Goal: Information Seeking & Learning: Find specific fact

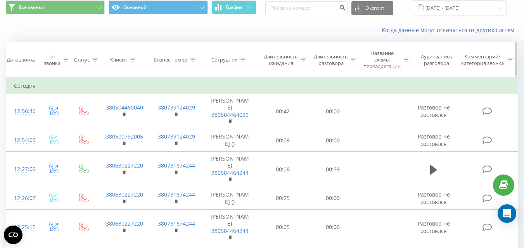
scroll to position [39, 0]
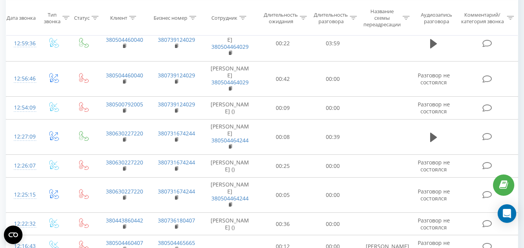
scroll to position [388, 0]
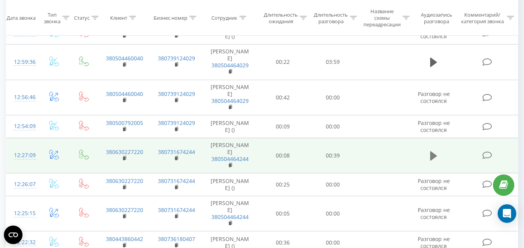
click at [430, 154] on icon at bounding box center [433, 156] width 7 height 11
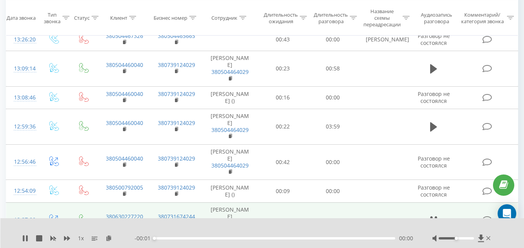
scroll to position [310, 0]
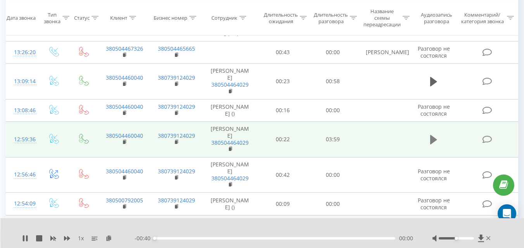
click at [434, 141] on icon at bounding box center [433, 139] width 7 height 9
drag, startPoint x: 455, startPoint y: 238, endPoint x: 449, endPoint y: 238, distance: 6.3
click at [449, 238] on div "Accessibility label" at bounding box center [448, 238] width 3 height 3
click at [24, 238] on icon at bounding box center [24, 239] width 2 height 6
click at [22, 241] on icon at bounding box center [25, 239] width 6 height 6
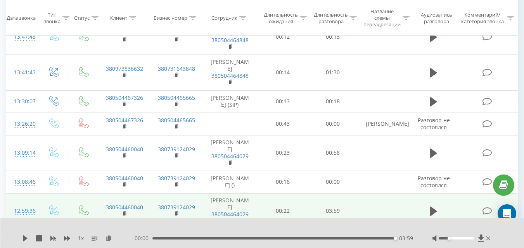
scroll to position [233, 0]
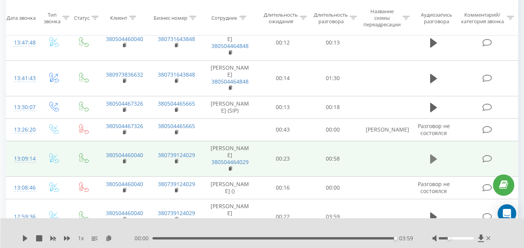
click at [435, 161] on icon at bounding box center [433, 159] width 7 height 9
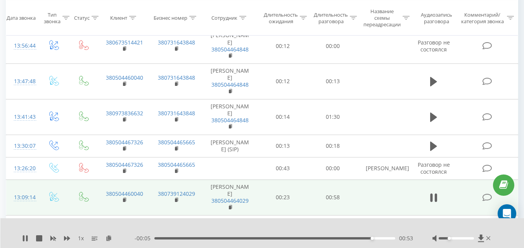
scroll to position [155, 0]
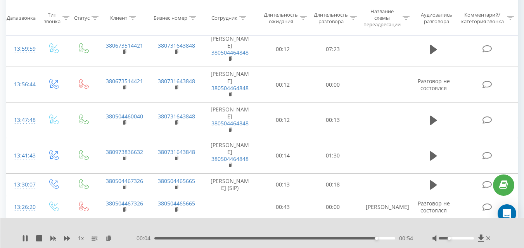
click at [435, 161] on icon at bounding box center [433, 156] width 7 height 11
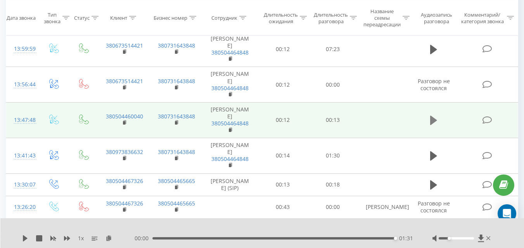
click at [434, 123] on icon at bounding box center [433, 120] width 7 height 9
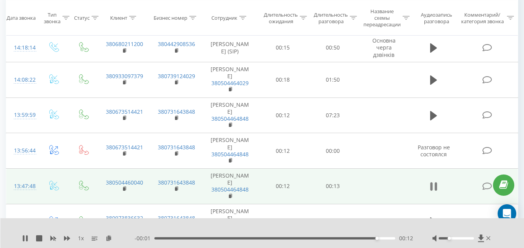
scroll to position [78, 0]
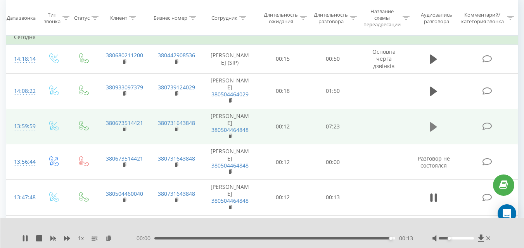
click at [434, 128] on icon at bounding box center [433, 126] width 7 height 9
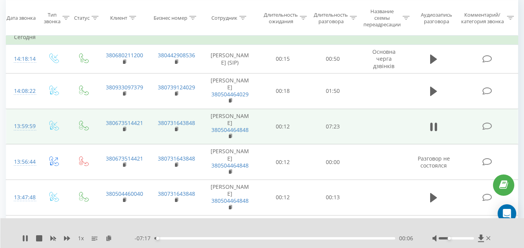
click at [462, 240] on div at bounding box center [462, 239] width 60 height 8
click at [461, 240] on div at bounding box center [455, 239] width 35 height 2
click at [27, 240] on icon at bounding box center [27, 239] width 2 height 6
click at [20, 238] on div "1 x - 02:49 04:33 04:33" at bounding box center [262, 234] width 524 height 30
click at [24, 241] on icon at bounding box center [25, 239] width 5 height 6
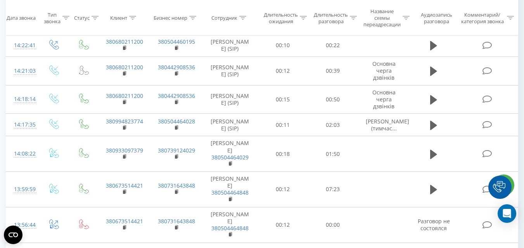
scroll to position [155, 0]
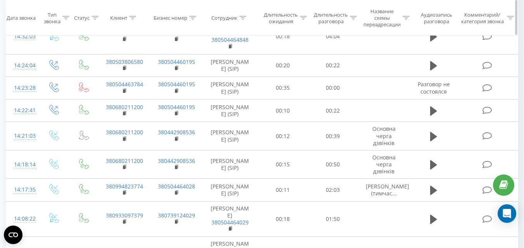
scroll to position [78, 0]
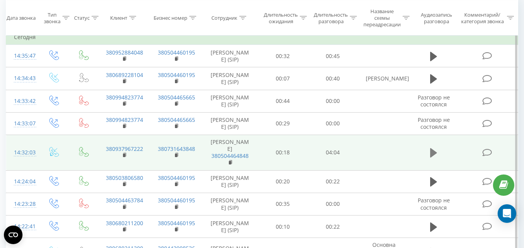
click at [430, 158] on icon at bounding box center [433, 152] width 7 height 9
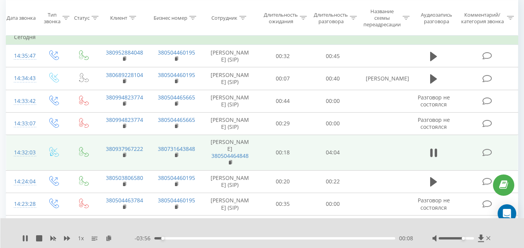
drag, startPoint x: 457, startPoint y: 238, endPoint x: 462, endPoint y: 238, distance: 5.4
click at [462, 238] on div "Accessibility label" at bounding box center [462, 238] width 3 height 3
click at [436, 157] on icon at bounding box center [436, 153] width 2 height 9
click at [25, 236] on icon at bounding box center [25, 239] width 6 height 6
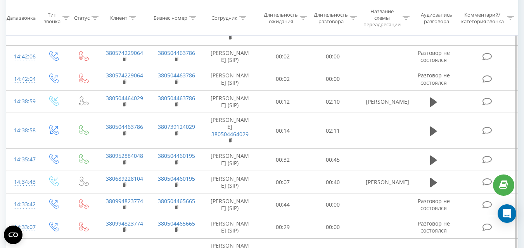
scroll to position [271, 0]
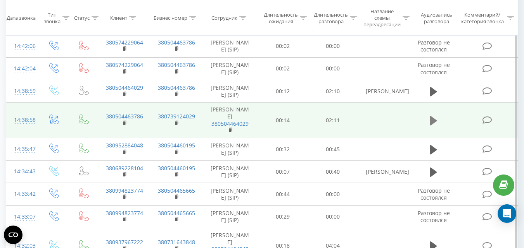
click at [434, 121] on icon at bounding box center [433, 120] width 7 height 9
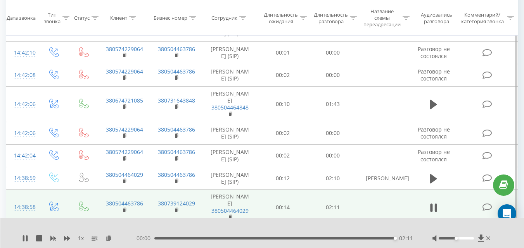
scroll to position [155, 0]
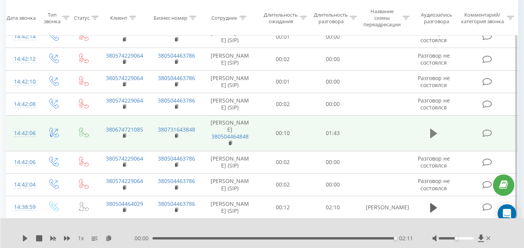
click at [433, 135] on icon at bounding box center [433, 133] width 7 height 9
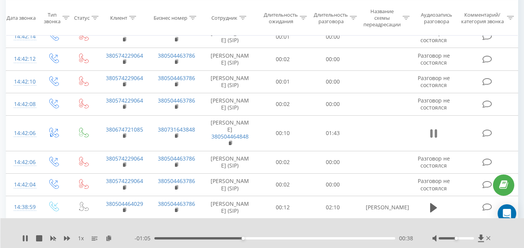
click at [433, 135] on icon at bounding box center [433, 133] width 7 height 11
click at [26, 239] on icon at bounding box center [25, 239] width 5 height 6
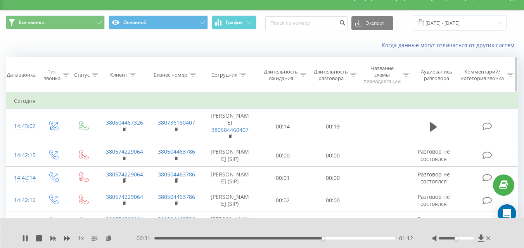
scroll to position [0, 0]
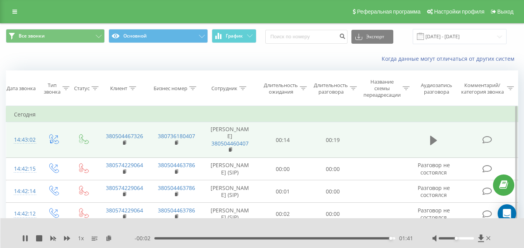
click at [428, 140] on button at bounding box center [434, 141] width 12 height 12
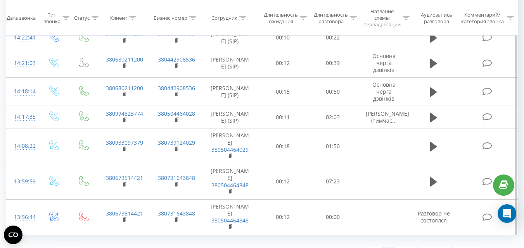
scroll to position [581, 0]
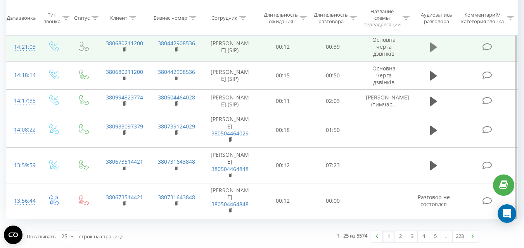
click at [436, 53] on icon at bounding box center [433, 47] width 7 height 11
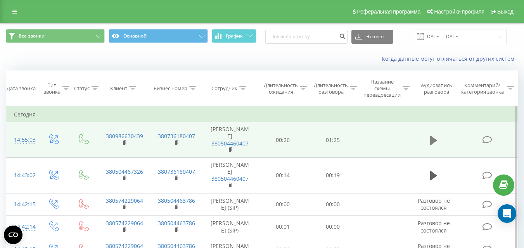
click at [433, 139] on icon at bounding box center [433, 140] width 7 height 9
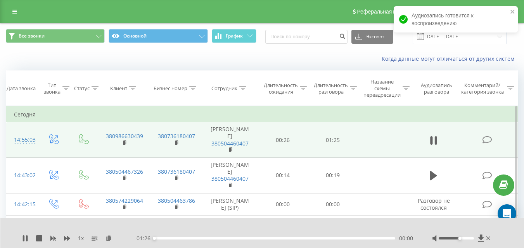
click at [461, 239] on div at bounding box center [455, 239] width 35 height 2
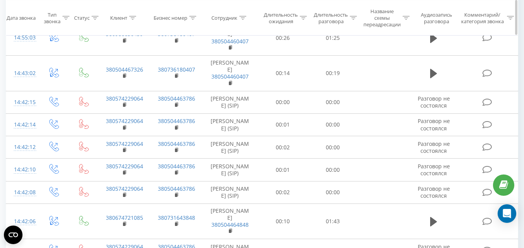
scroll to position [78, 0]
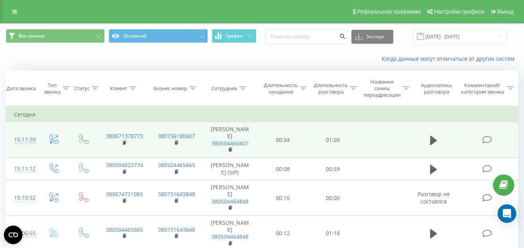
drag, startPoint x: 431, startPoint y: 140, endPoint x: 426, endPoint y: 136, distance: 6.5
click at [431, 140] on icon at bounding box center [433, 140] width 7 height 9
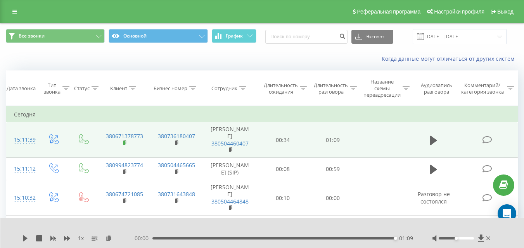
click at [124, 142] on rect at bounding box center [124, 142] width 2 height 3
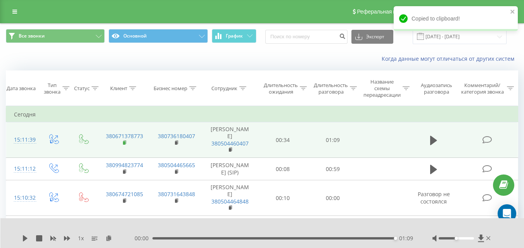
click at [126, 143] on icon at bounding box center [124, 142] width 3 height 3
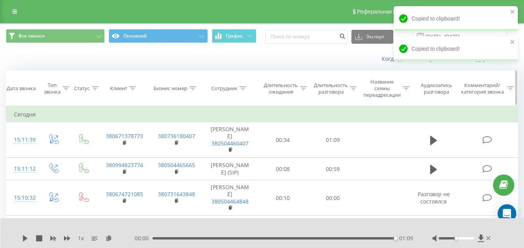
click at [133, 86] on div at bounding box center [132, 88] width 7 height 7
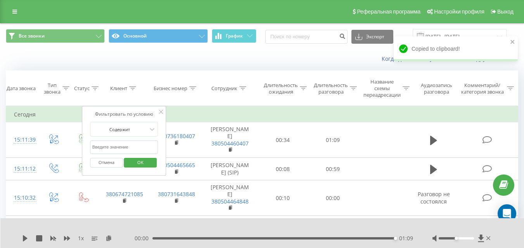
click at [128, 147] on input "text" at bounding box center [124, 148] width 68 height 14
paste input "380671378773"
type input "380671378773"
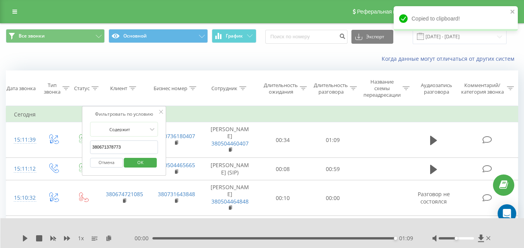
click at [145, 164] on span "OK" at bounding box center [140, 163] width 22 height 12
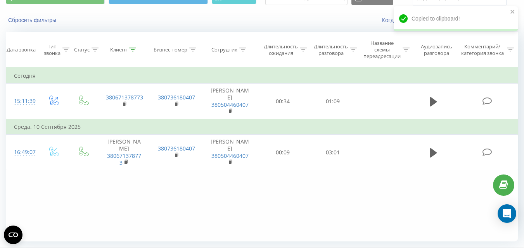
scroll to position [78, 0]
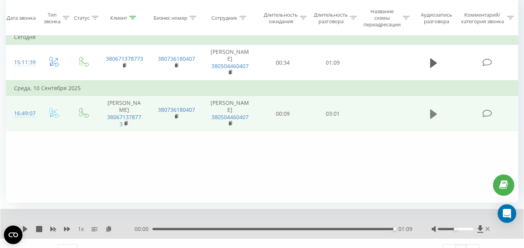
click at [433, 116] on icon at bounding box center [433, 113] width 7 height 9
click at [219, 229] on div "02:36" at bounding box center [274, 229] width 240 height 2
click at [432, 112] on icon at bounding box center [431, 114] width 2 height 9
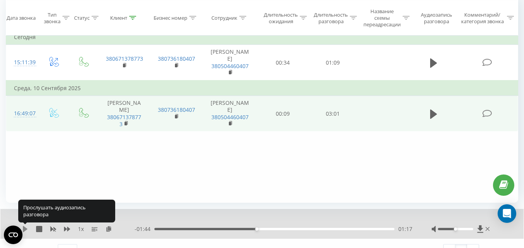
click at [24, 229] on icon at bounding box center [25, 229] width 5 height 6
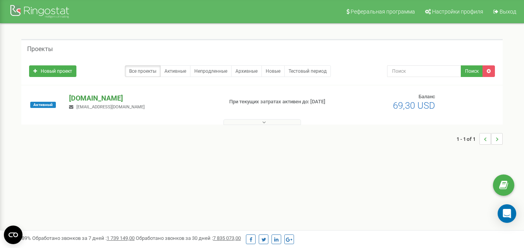
click at [88, 100] on p "[DOMAIN_NAME]" at bounding box center [142, 98] width 147 height 10
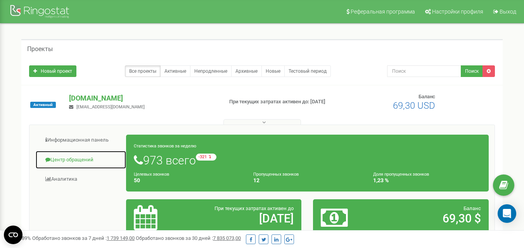
click at [89, 161] on link "Центр обращений" at bounding box center [80, 160] width 91 height 19
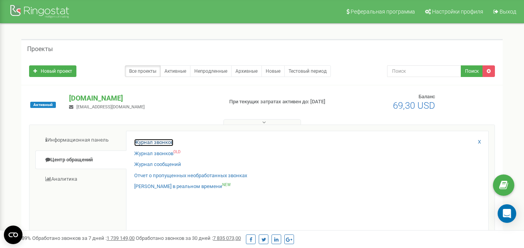
click at [143, 145] on link "Журнал звонков" at bounding box center [153, 142] width 39 height 7
click at [157, 141] on link "Журнал звонков" at bounding box center [153, 142] width 39 height 7
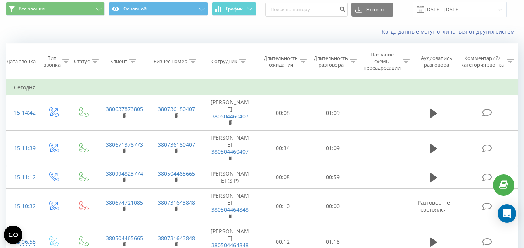
scroll to position [39, 0]
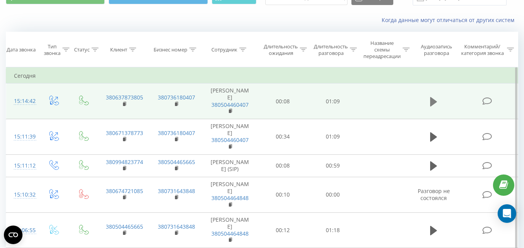
click at [432, 102] on icon at bounding box center [433, 101] width 7 height 9
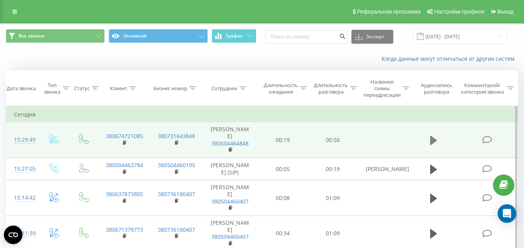
click at [433, 141] on icon at bounding box center [433, 140] width 7 height 9
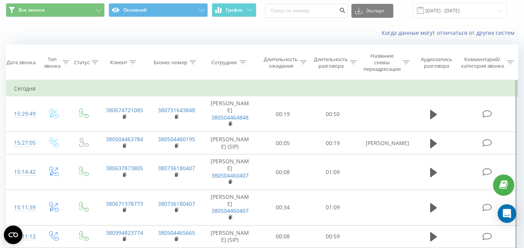
scroll to position [39, 0]
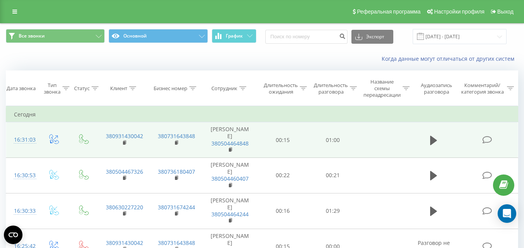
scroll to position [78, 0]
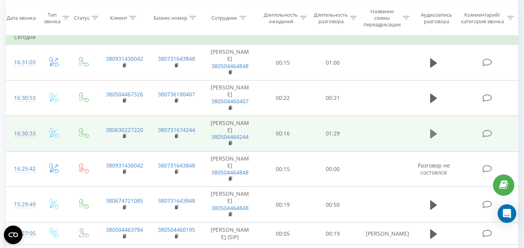
click at [431, 131] on icon at bounding box center [433, 133] width 7 height 9
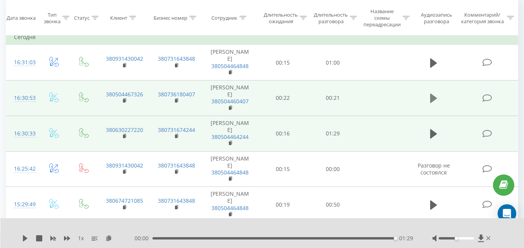
click at [430, 99] on icon at bounding box center [433, 98] width 7 height 9
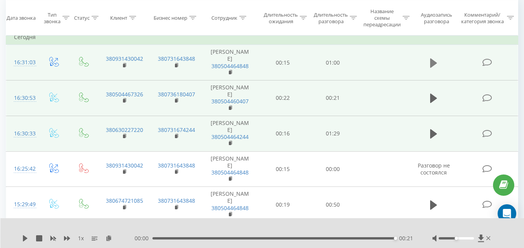
click at [436, 60] on icon at bounding box center [433, 63] width 7 height 11
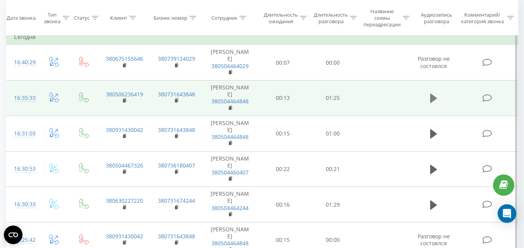
click at [433, 96] on icon at bounding box center [433, 98] width 7 height 9
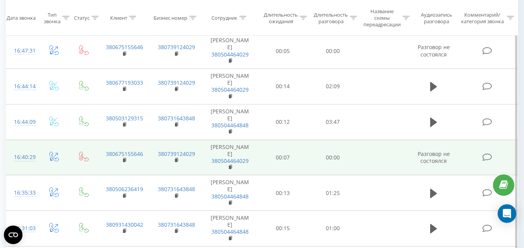
scroll to position [78, 0]
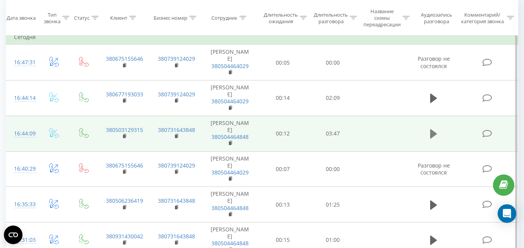
click at [432, 131] on icon at bounding box center [433, 133] width 7 height 9
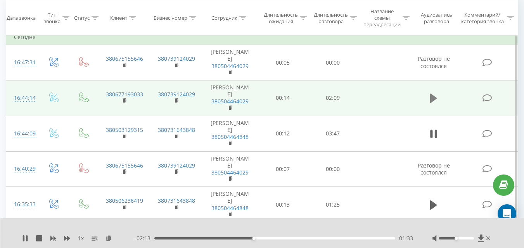
click at [432, 98] on icon at bounding box center [433, 98] width 7 height 9
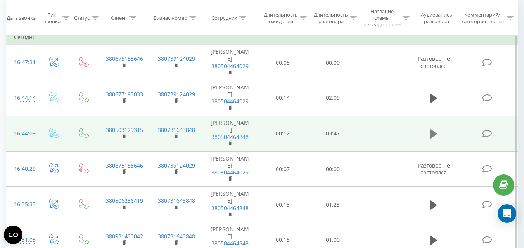
click at [429, 135] on button at bounding box center [434, 134] width 12 height 12
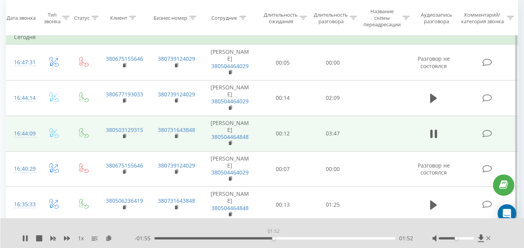
click at [273, 240] on div "01:52" at bounding box center [274, 239] width 241 height 2
